Goal: Task Accomplishment & Management: Use online tool/utility

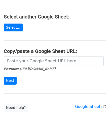
scroll to position [51, 0]
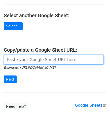
click at [21, 60] on input "url" at bounding box center [54, 60] width 100 height 10
paste input "[URL][DOMAIN_NAME]"
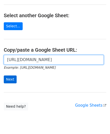
scroll to position [0, 106]
type input "[URL][DOMAIN_NAME]"
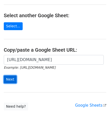
click at [13, 80] on input "Next" at bounding box center [10, 79] width 13 height 8
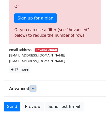
click at [36, 87] on link at bounding box center [33, 89] width 6 height 6
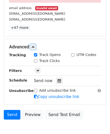
scroll to position [202, 0]
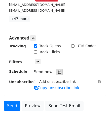
click at [58, 72] on icon at bounding box center [59, 72] width 3 height 4
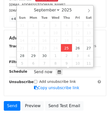
type input "2025-09-25 12:00"
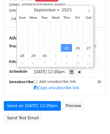
scroll to position [0, 0]
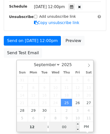
type input "8"
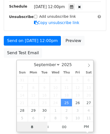
scroll to position [202, 0]
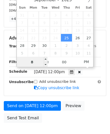
drag, startPoint x: 34, startPoint y: 64, endPoint x: 17, endPoint y: 64, distance: 16.9
click at [17, 64] on input "8" at bounding box center [32, 62] width 31 height 10
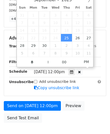
type input "2025-09-25 20:00"
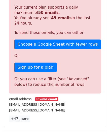
scroll to position [232, 0]
